Goal: Complete application form

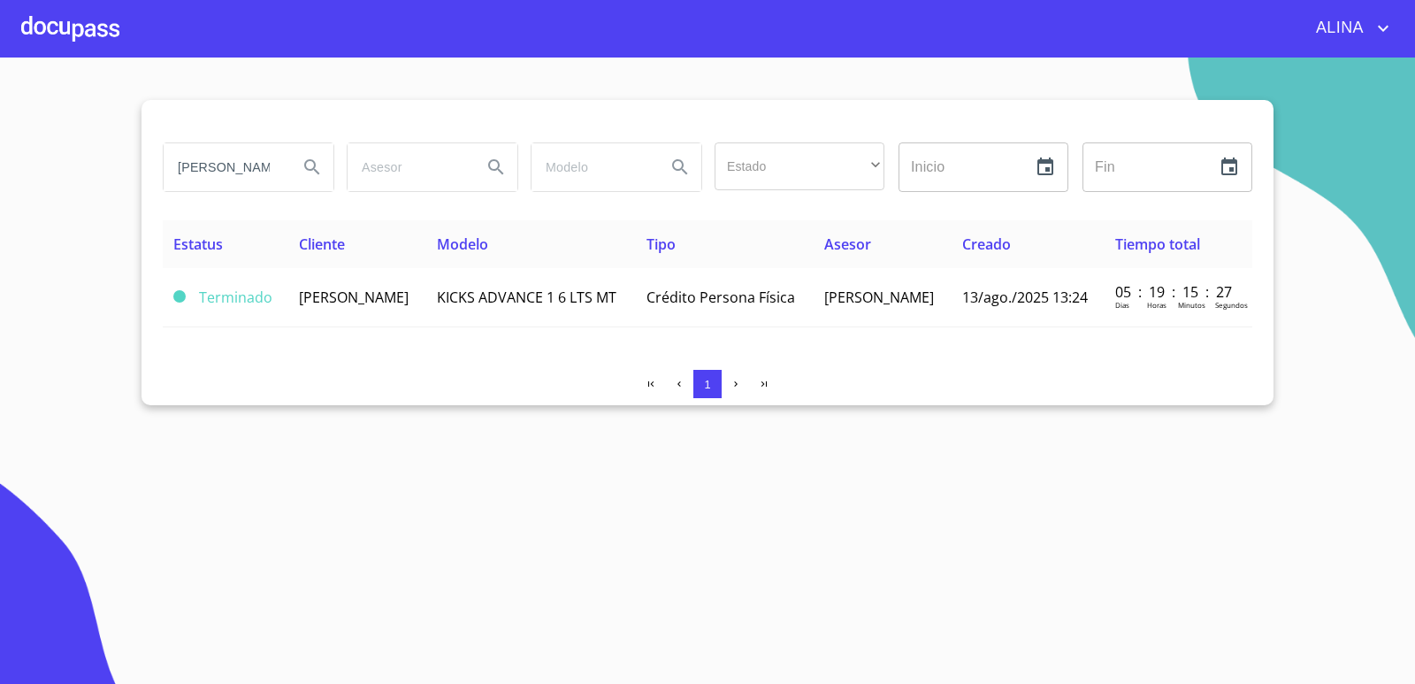
drag, startPoint x: 267, startPoint y: 165, endPoint x: 148, endPoint y: 188, distance: 121.8
click at [148, 188] on div "[PERSON_NAME] Estado ​ ​ Inicio ​ Fin ​ Estatus Cliente Modelo Tipo Asesor Crea…" at bounding box center [708, 252] width 1132 height 305
type input "[PERSON_NAME]"
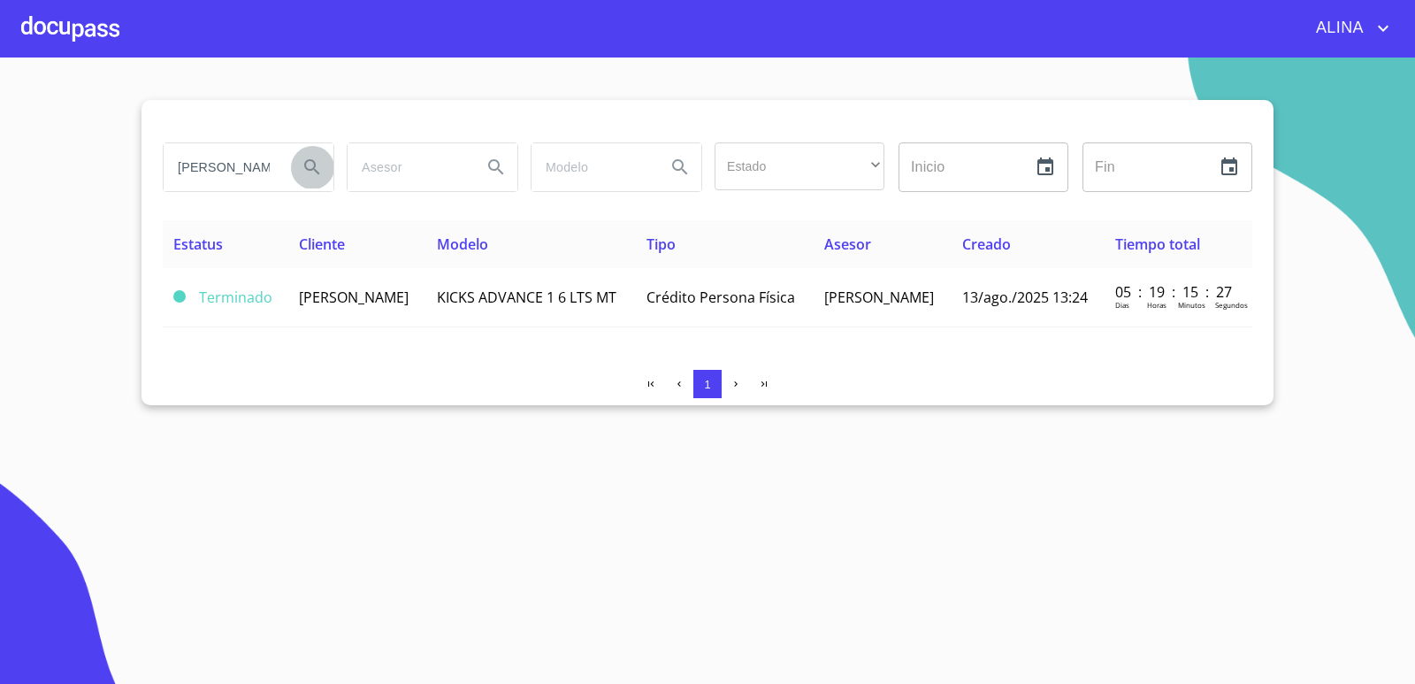
click at [317, 167] on icon "Search" at bounding box center [312, 167] width 21 height 21
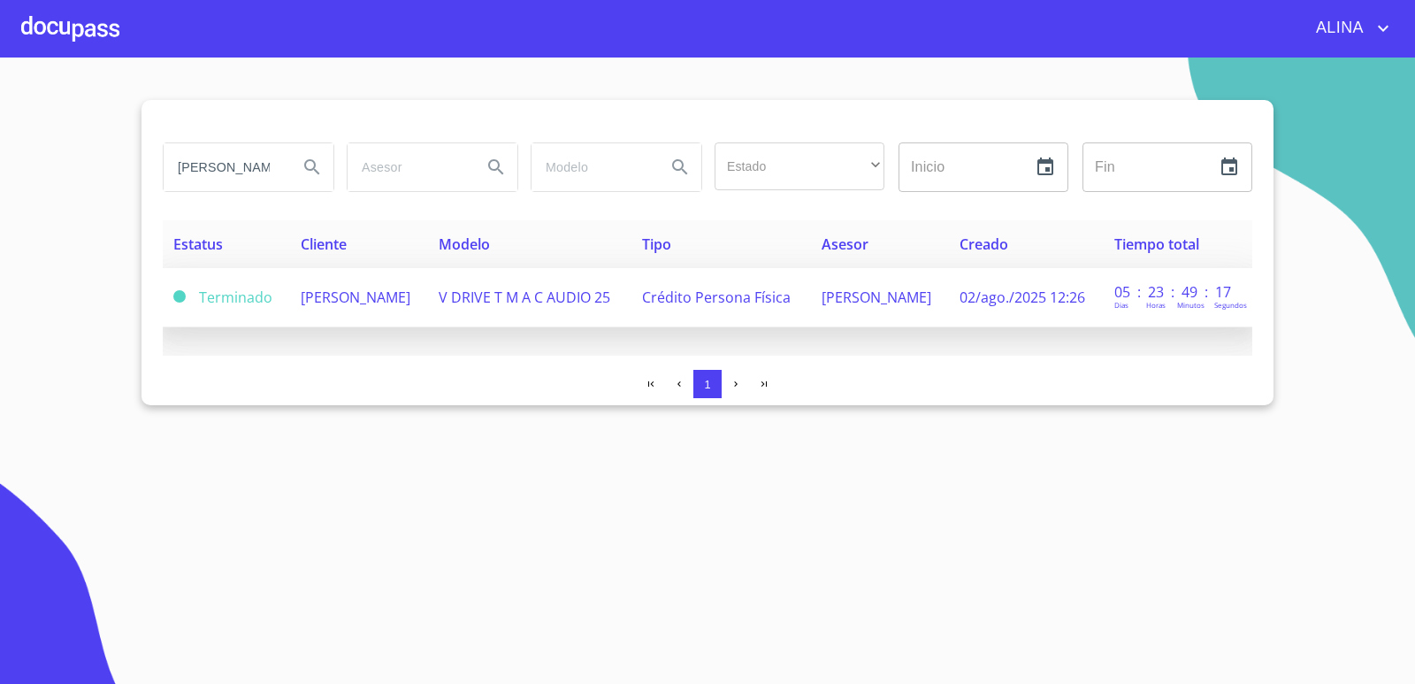
click at [333, 303] on span "[PERSON_NAME]" at bounding box center [356, 296] width 110 height 19
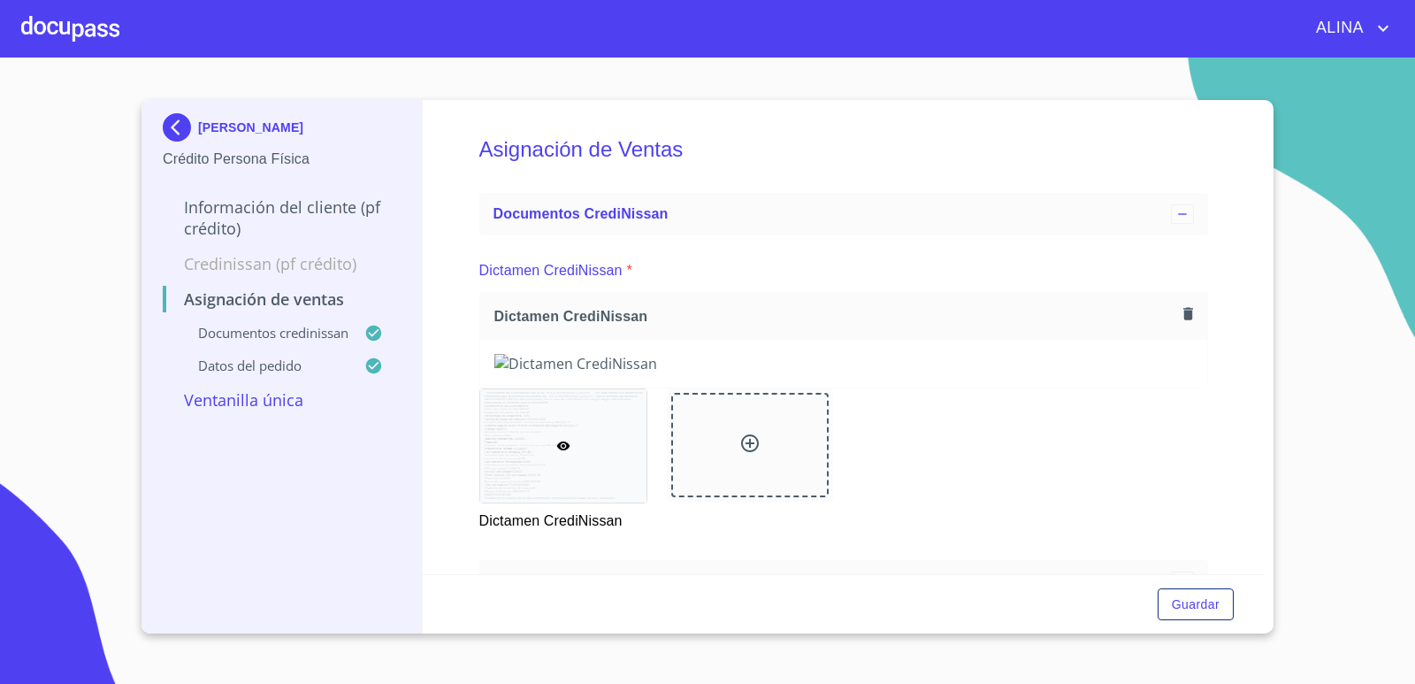
copy p "[PERSON_NAME]"
drag, startPoint x: 374, startPoint y: 126, endPoint x: 195, endPoint y: 133, distance: 178.8
click at [195, 133] on div "[PERSON_NAME]" at bounding box center [282, 130] width 238 height 35
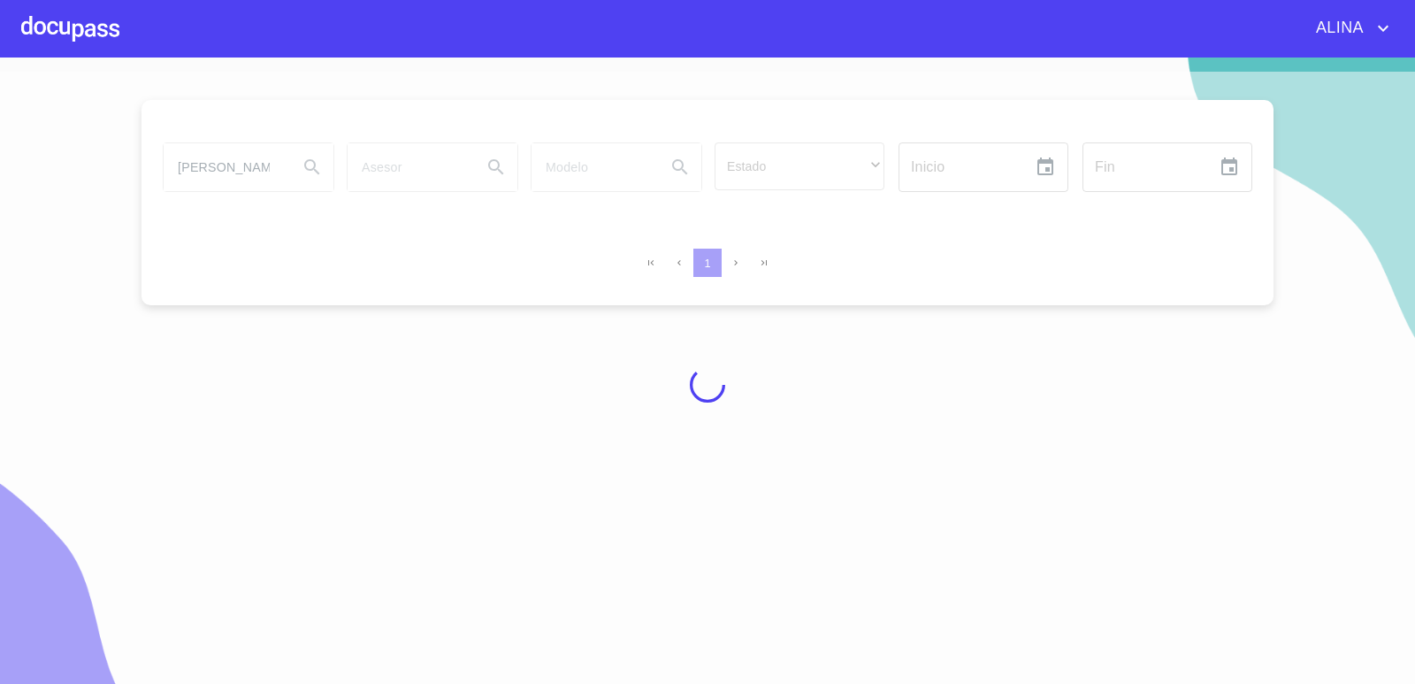
click at [90, 36] on div at bounding box center [70, 28] width 98 height 57
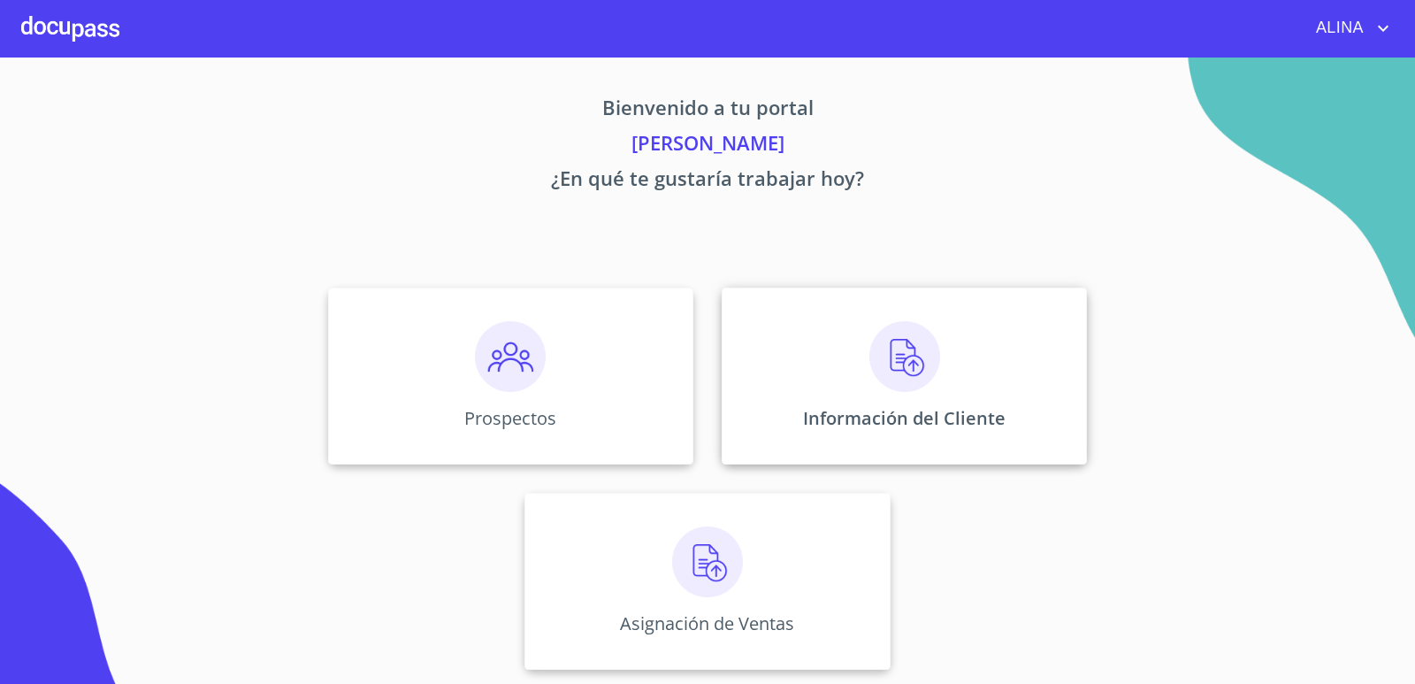
click at [787, 331] on div "Información del Cliente" at bounding box center [904, 375] width 365 height 177
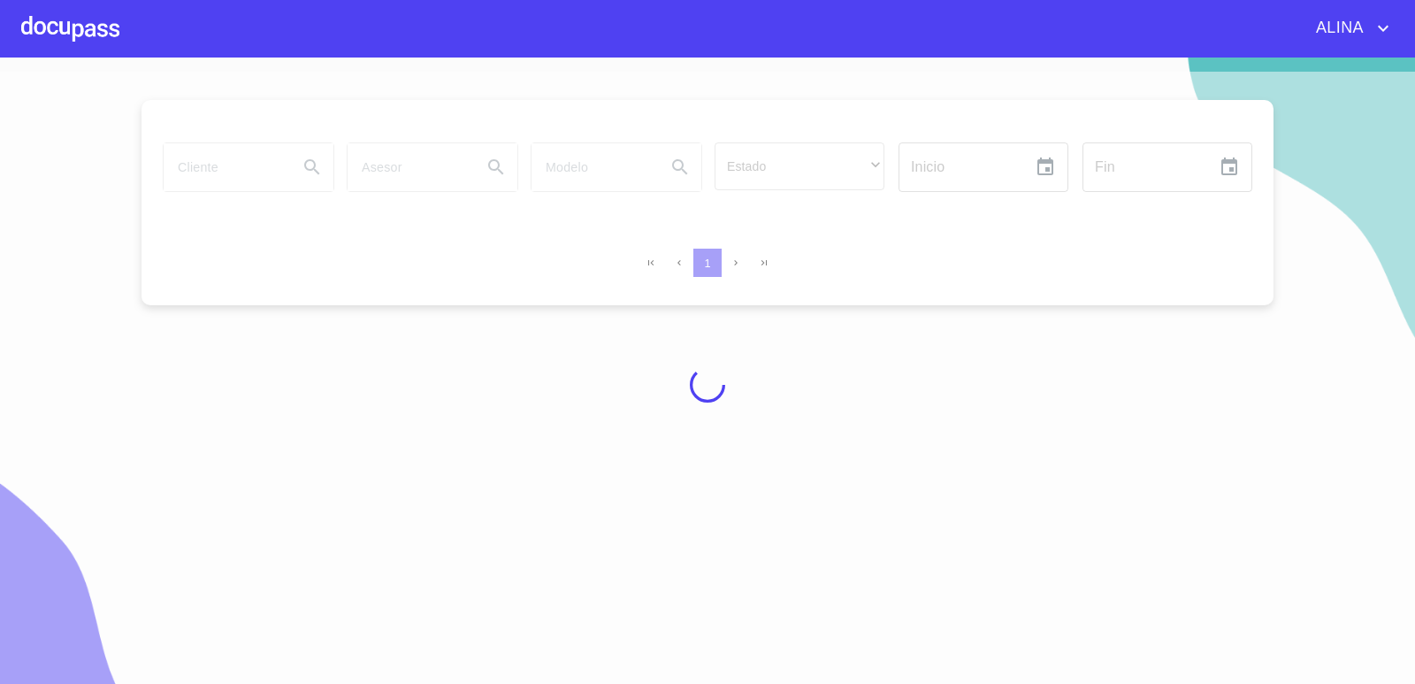
click at [260, 170] on div at bounding box center [707, 385] width 1415 height 626
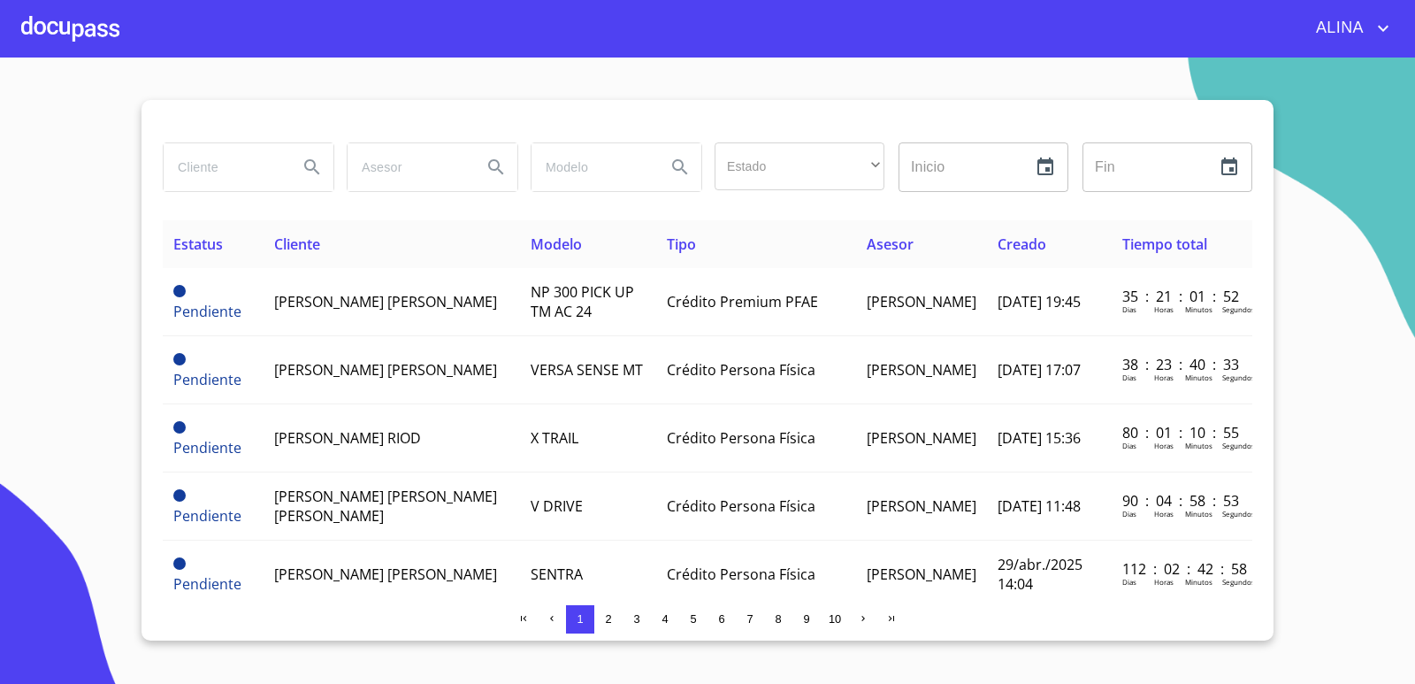
click at [217, 168] on input "search" at bounding box center [224, 167] width 120 height 48
paste input "[PERSON_NAME]"
type input "[PERSON_NAME]"
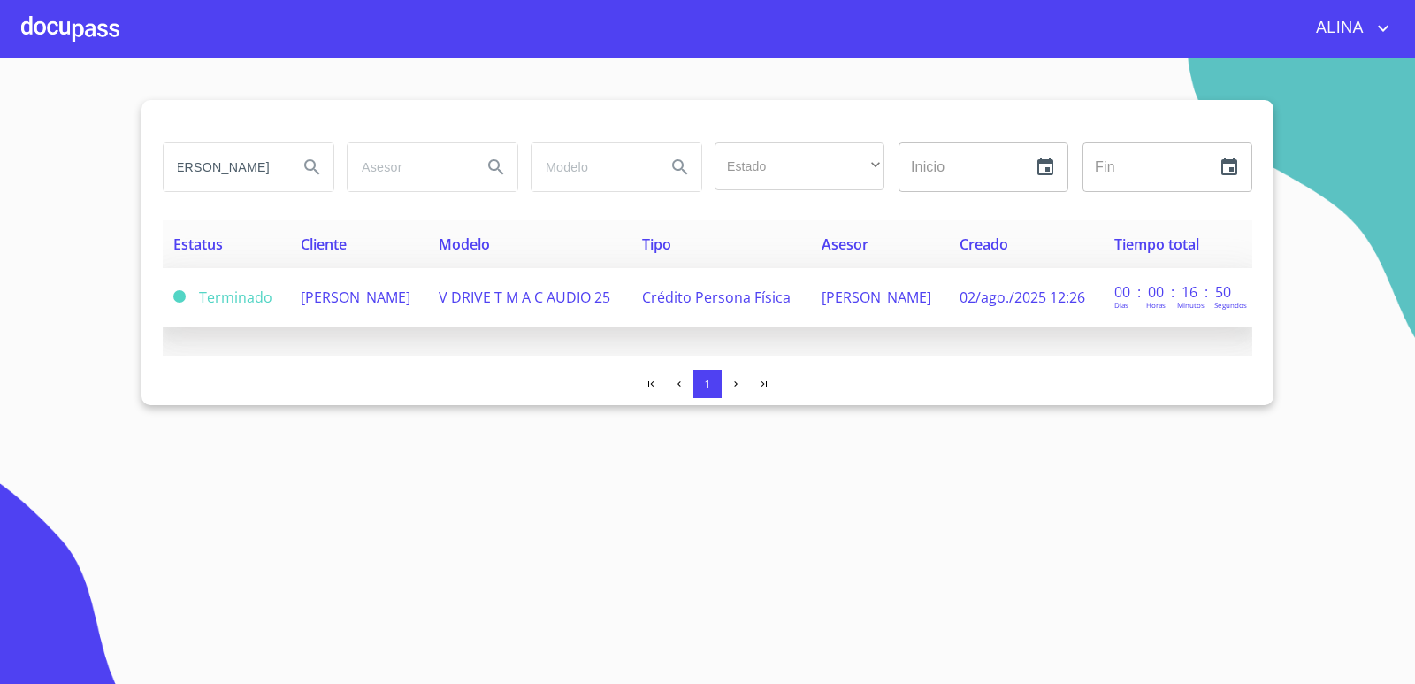
scroll to position [0, 0]
click at [308, 307] on span "[PERSON_NAME]" at bounding box center [356, 296] width 110 height 19
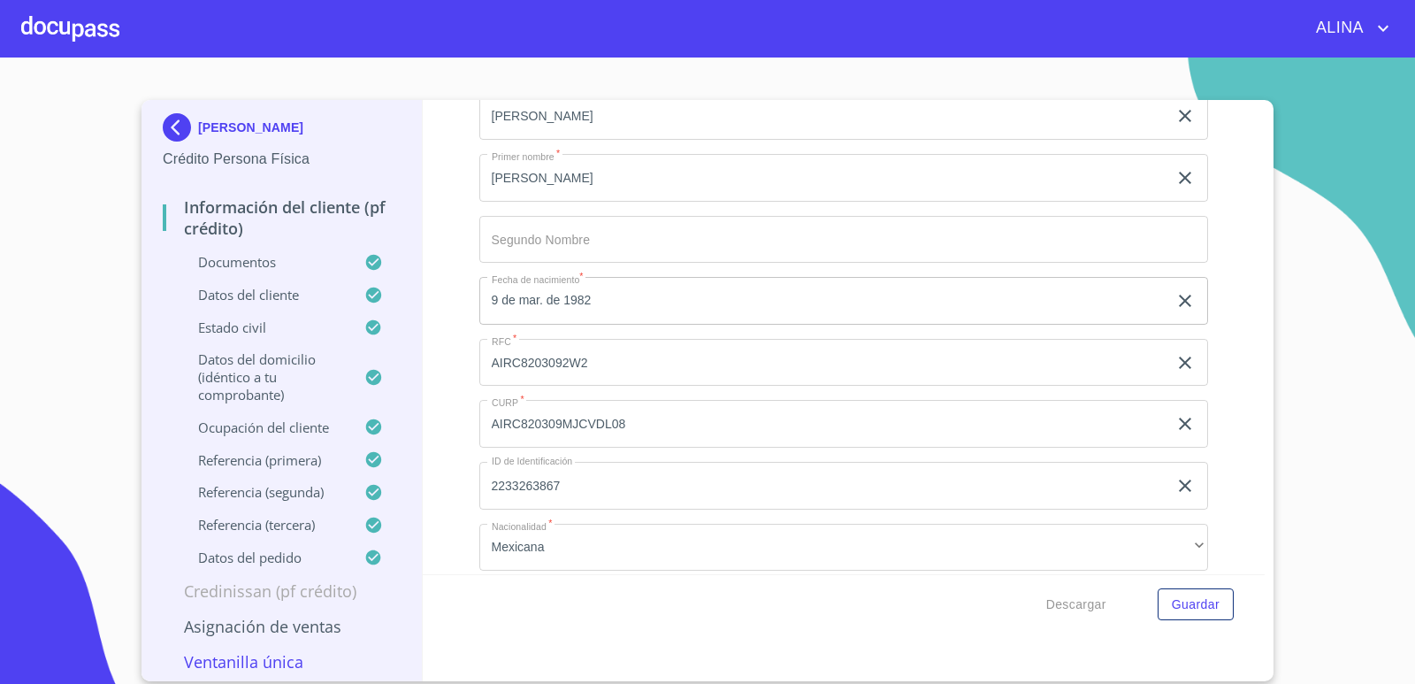
scroll to position [5838, 0]
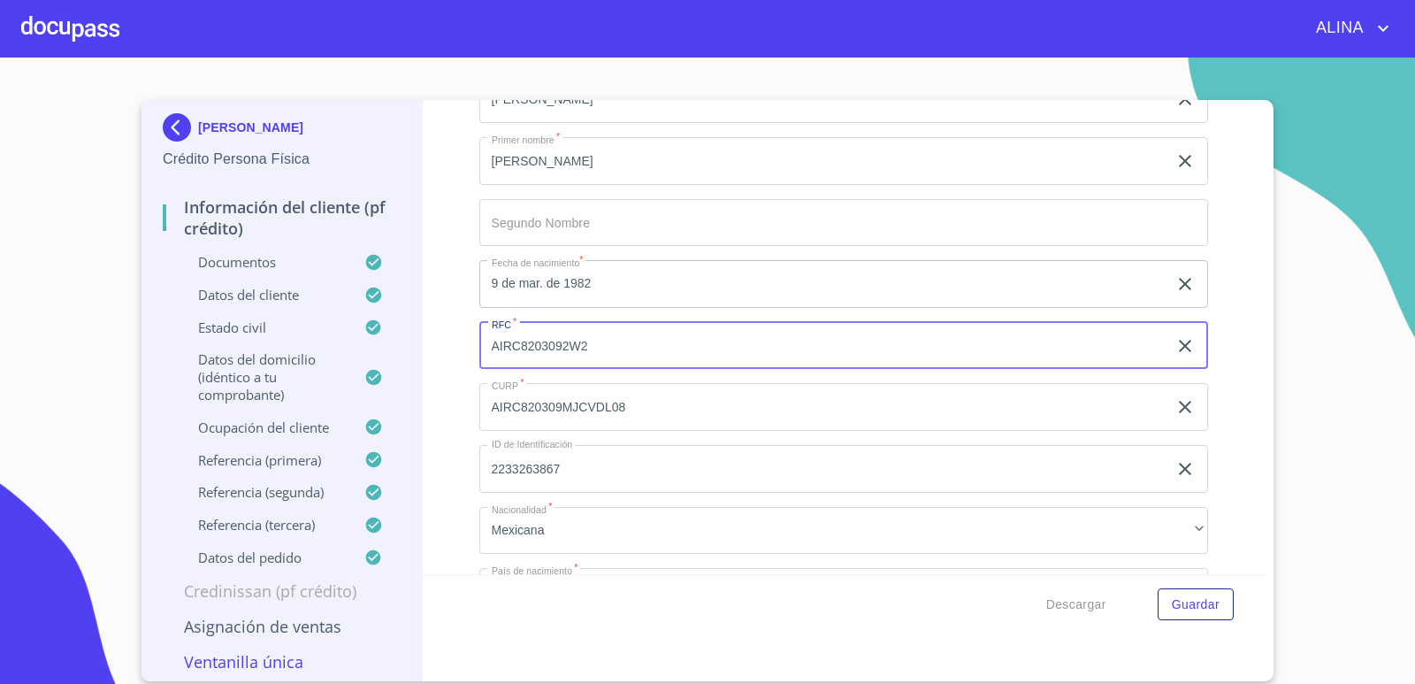
drag, startPoint x: 492, startPoint y: 344, endPoint x: 589, endPoint y: 348, distance: 97.4
click at [589, 348] on input "AIRC8203092W2" at bounding box center [823, 346] width 689 height 48
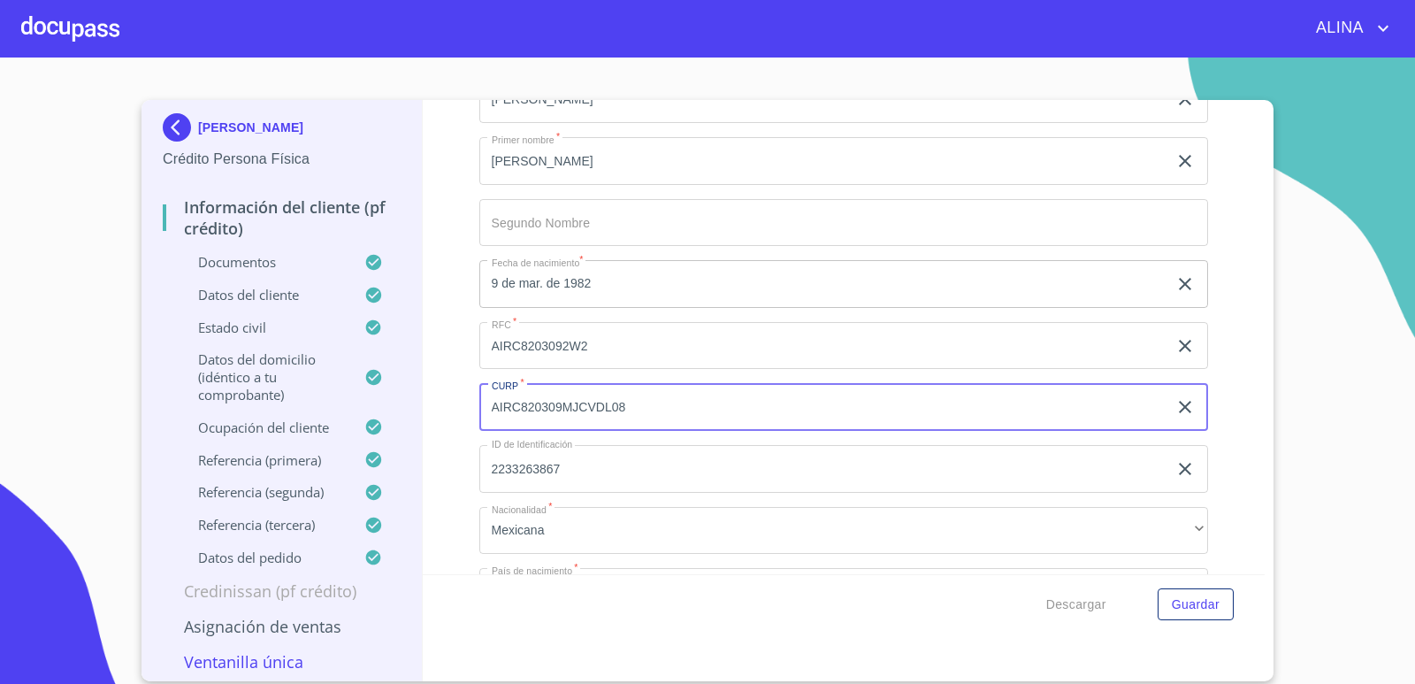
drag, startPoint x: 489, startPoint y: 409, endPoint x: 627, endPoint y: 405, distance: 138.0
click at [627, 405] on input "AIRC820309MJCVDL08" at bounding box center [823, 407] width 689 height 48
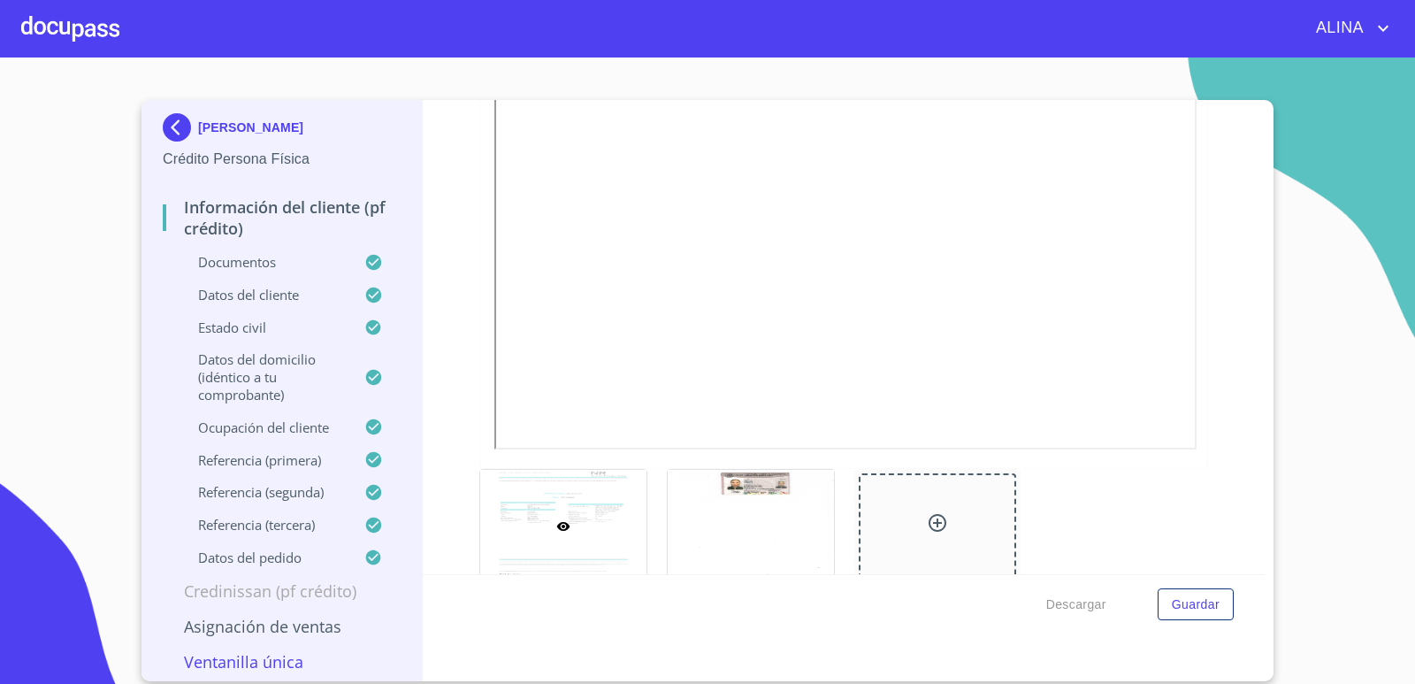
scroll to position [619, 0]
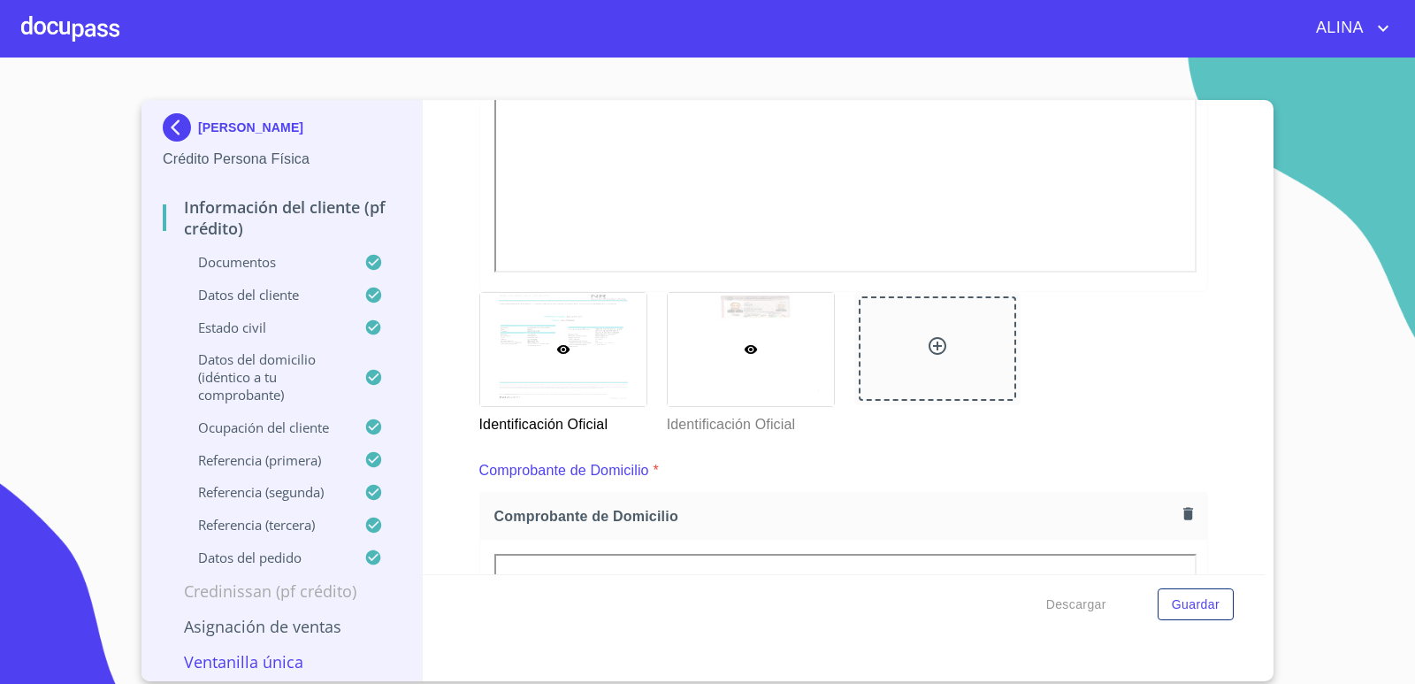
click at [812, 359] on div at bounding box center [751, 349] width 166 height 113
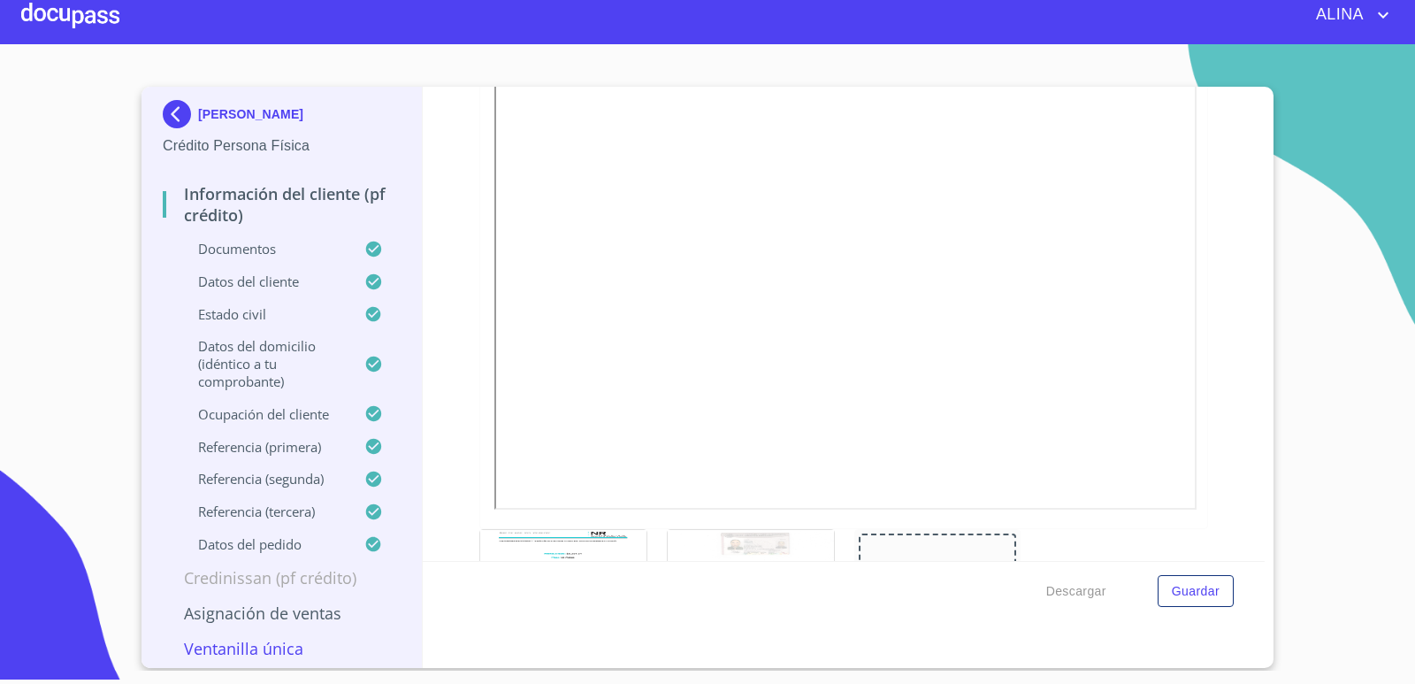
scroll to position [388, 0]
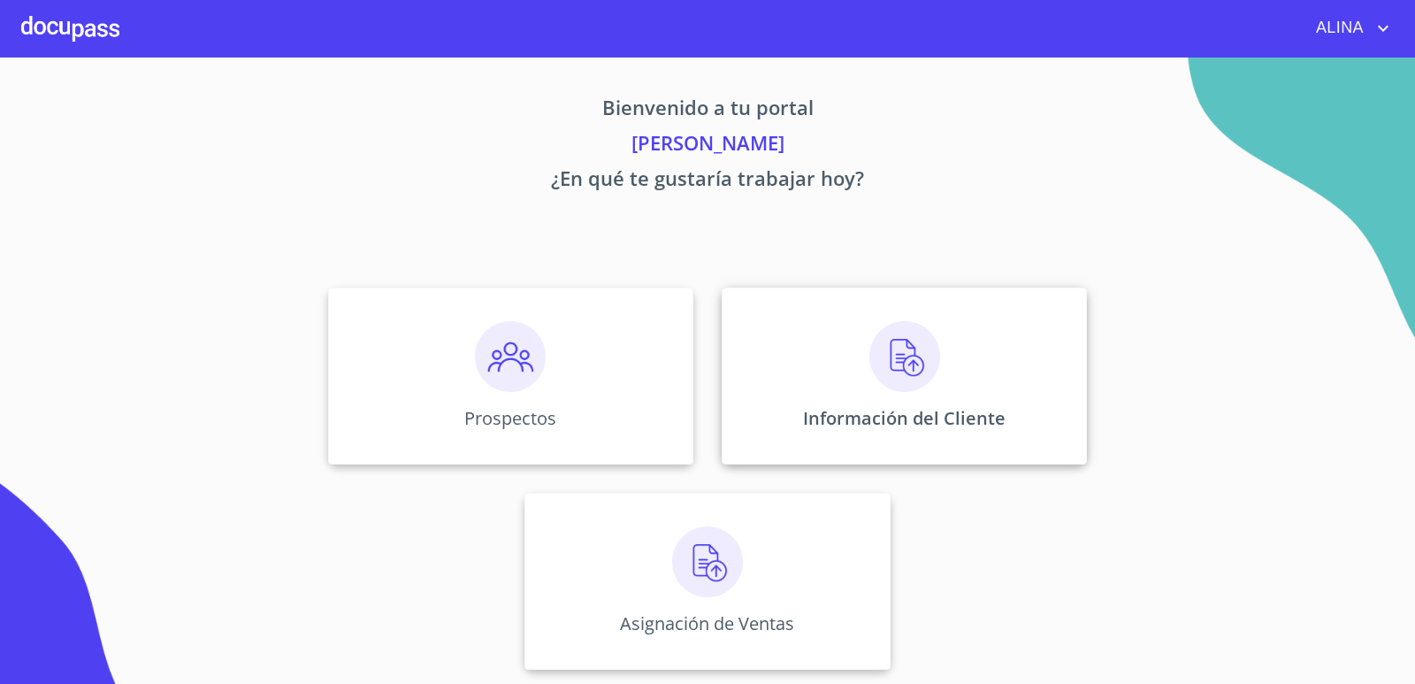
click at [786, 329] on div "Información del Cliente" at bounding box center [904, 375] width 365 height 177
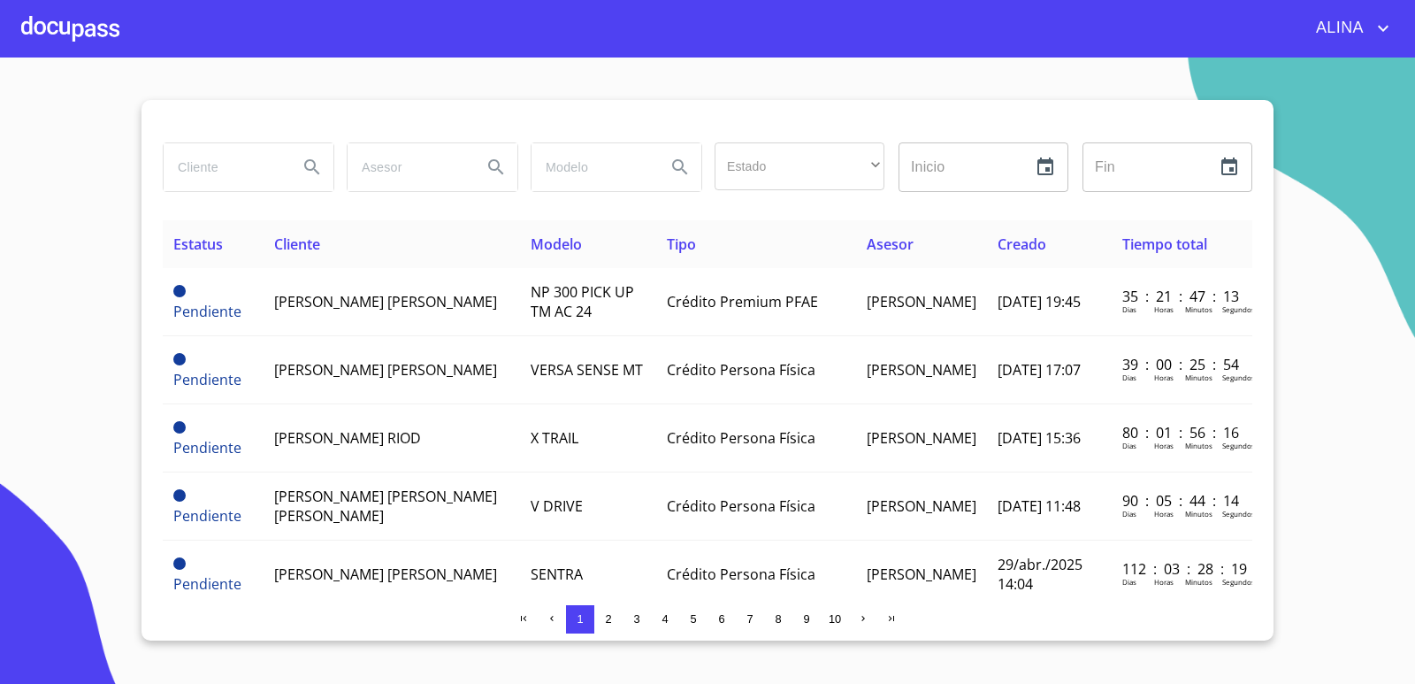
click at [243, 158] on input "search" at bounding box center [224, 167] width 120 height 48
type input "[PERSON_NAME]"
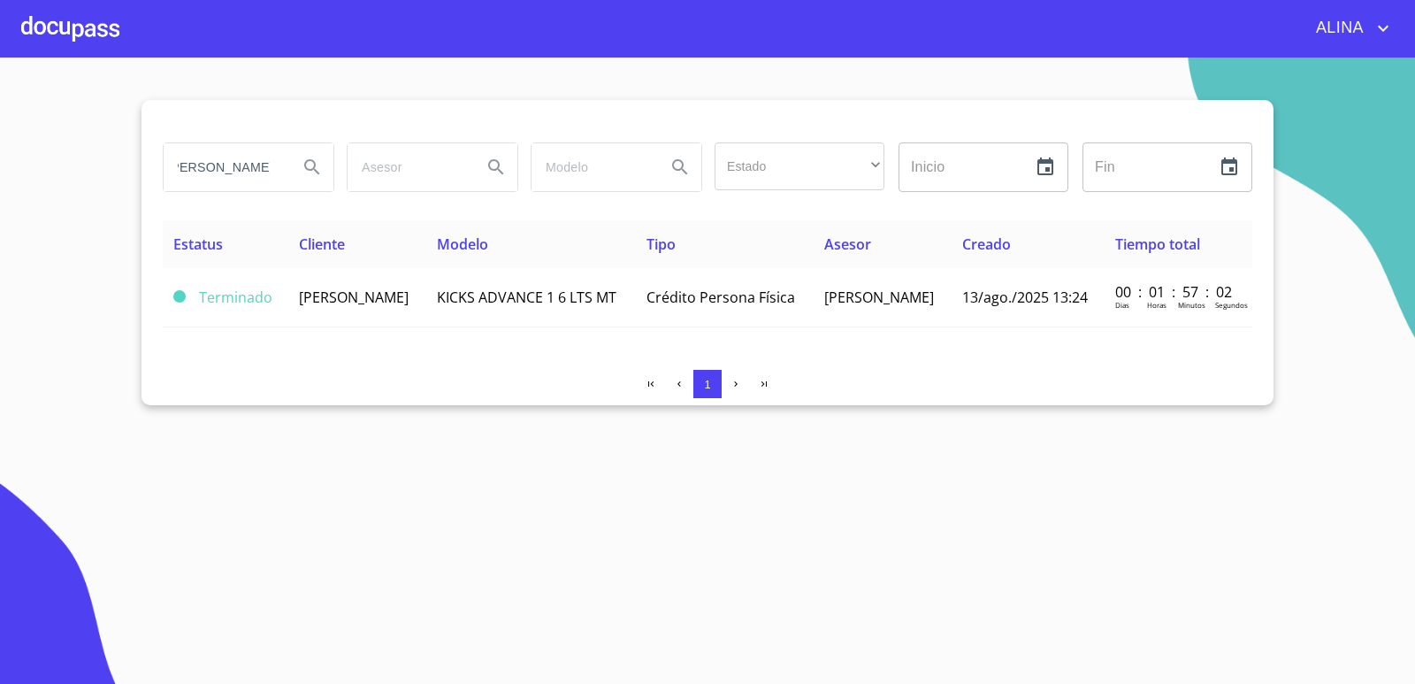
scroll to position [0, 0]
